Goal: Check status: Check status

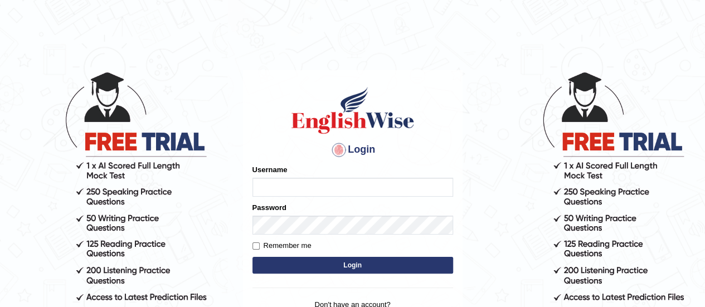
type input "Amrita04"
click at [272, 268] on button "Login" at bounding box center [353, 265] width 201 height 17
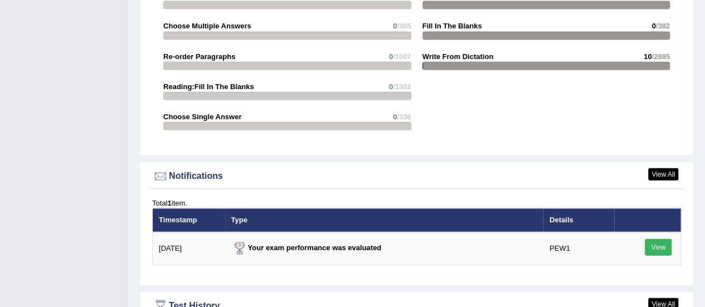
scroll to position [1284, 0]
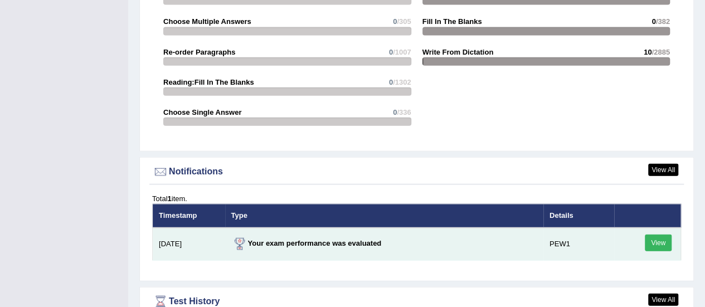
click at [654, 235] on link "View" at bounding box center [658, 243] width 27 height 17
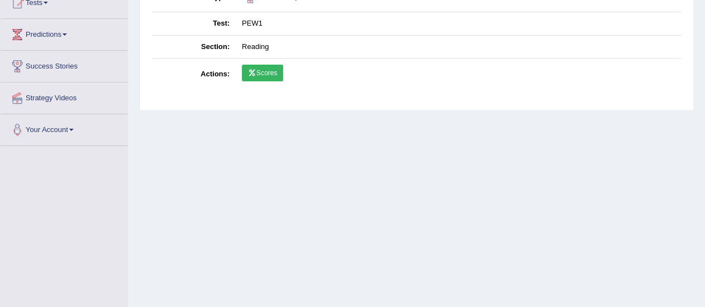
scroll to position [136, 0]
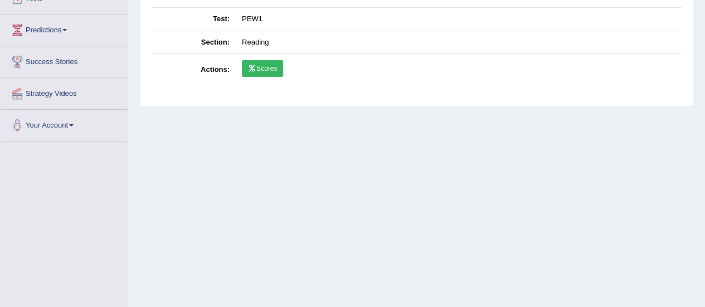
click at [275, 73] on link "Scores" at bounding box center [262, 68] width 41 height 17
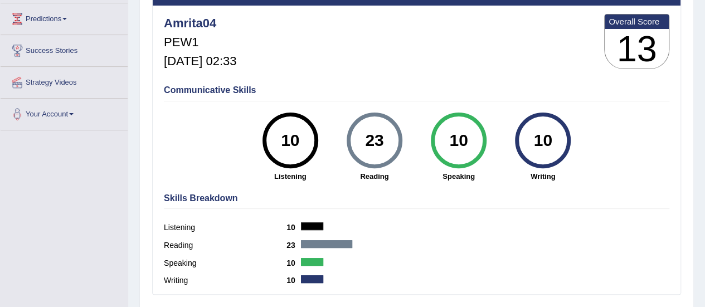
click at [396, 172] on strong "Reading" at bounding box center [374, 176] width 73 height 11
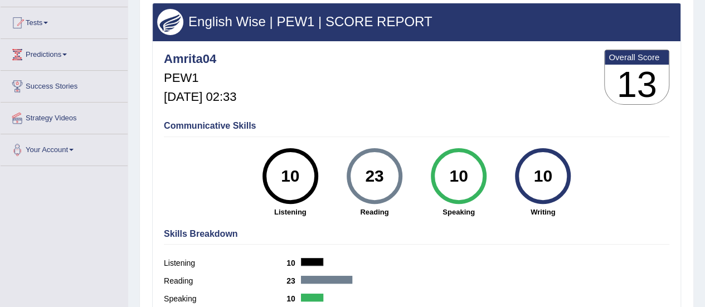
scroll to position [113, 0]
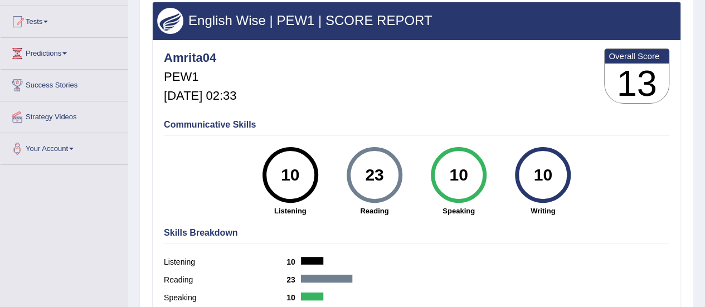
click at [381, 170] on div "23" at bounding box center [374, 175] width 41 height 47
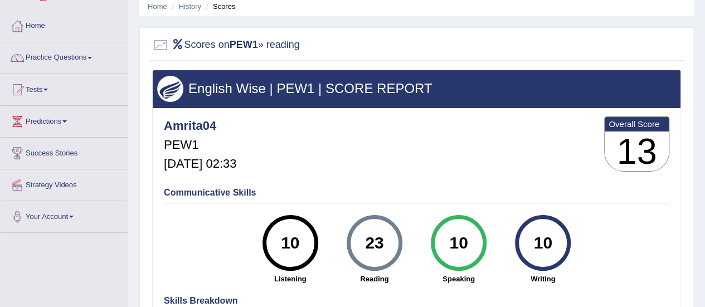
scroll to position [0, 0]
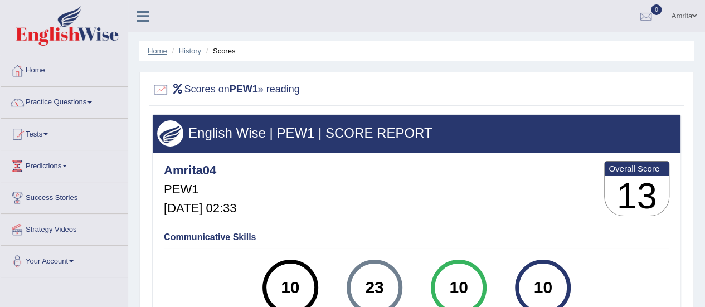
click at [162, 54] on link "Home" at bounding box center [158, 51] width 20 height 8
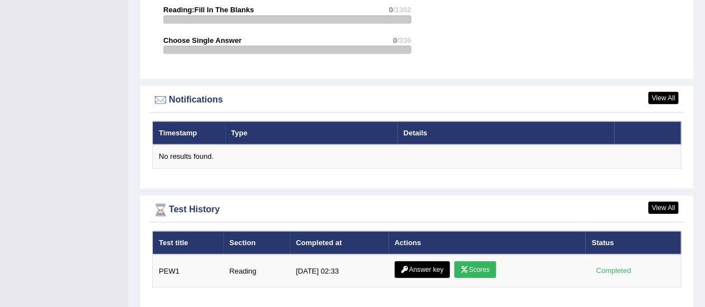
scroll to position [1303, 0]
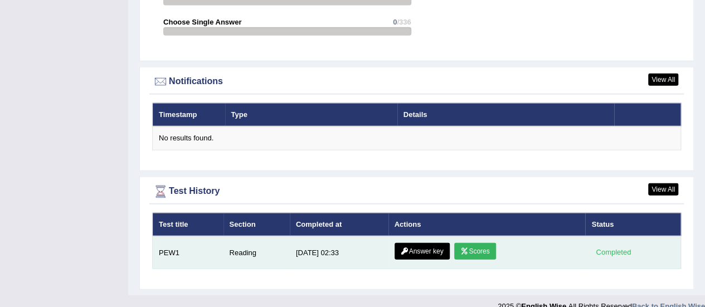
click at [422, 243] on link "Answer key" at bounding box center [422, 251] width 55 height 17
